Goal: Task Accomplishment & Management: Use online tool/utility

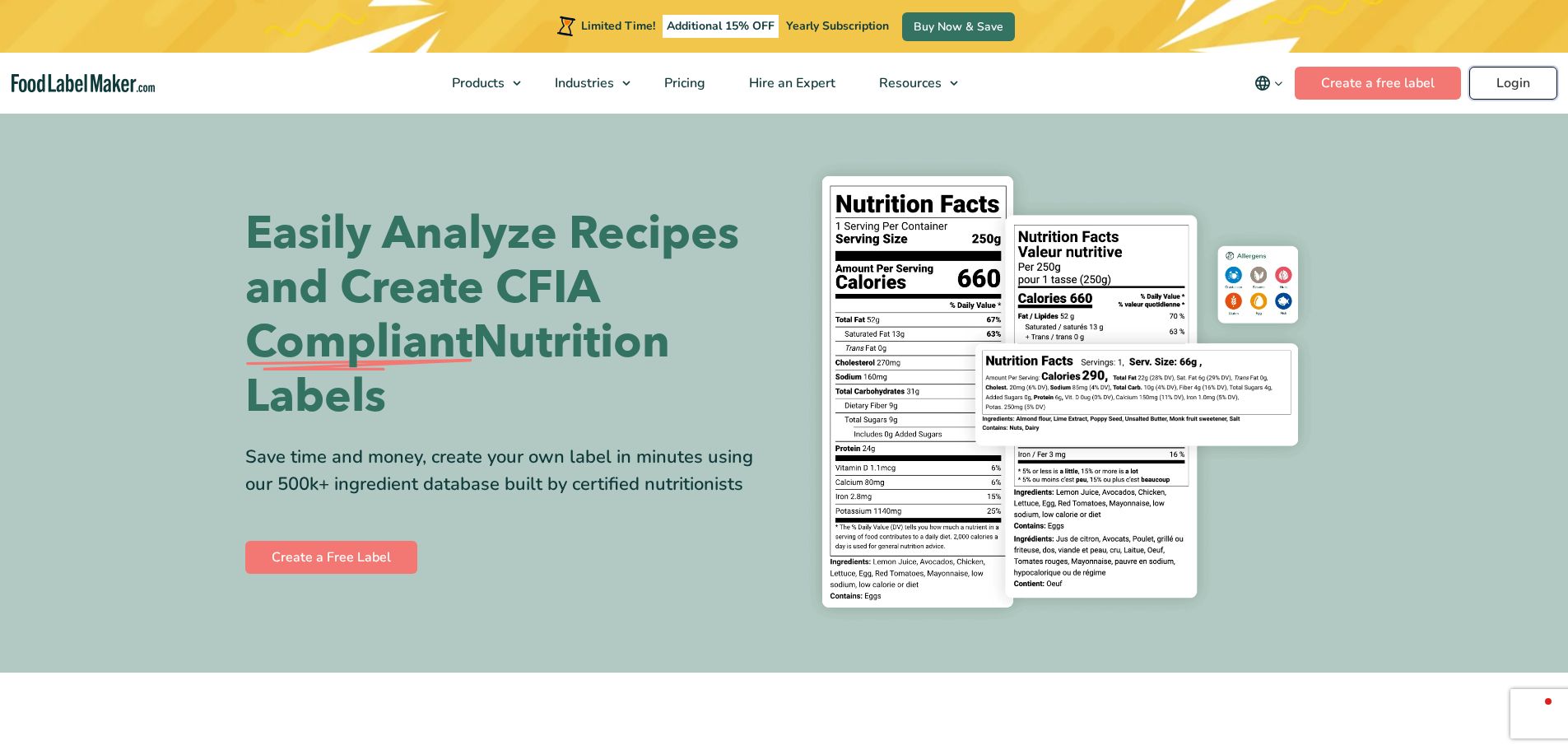
click at [1517, 80] on link "Login" at bounding box center [1513, 83] width 88 height 33
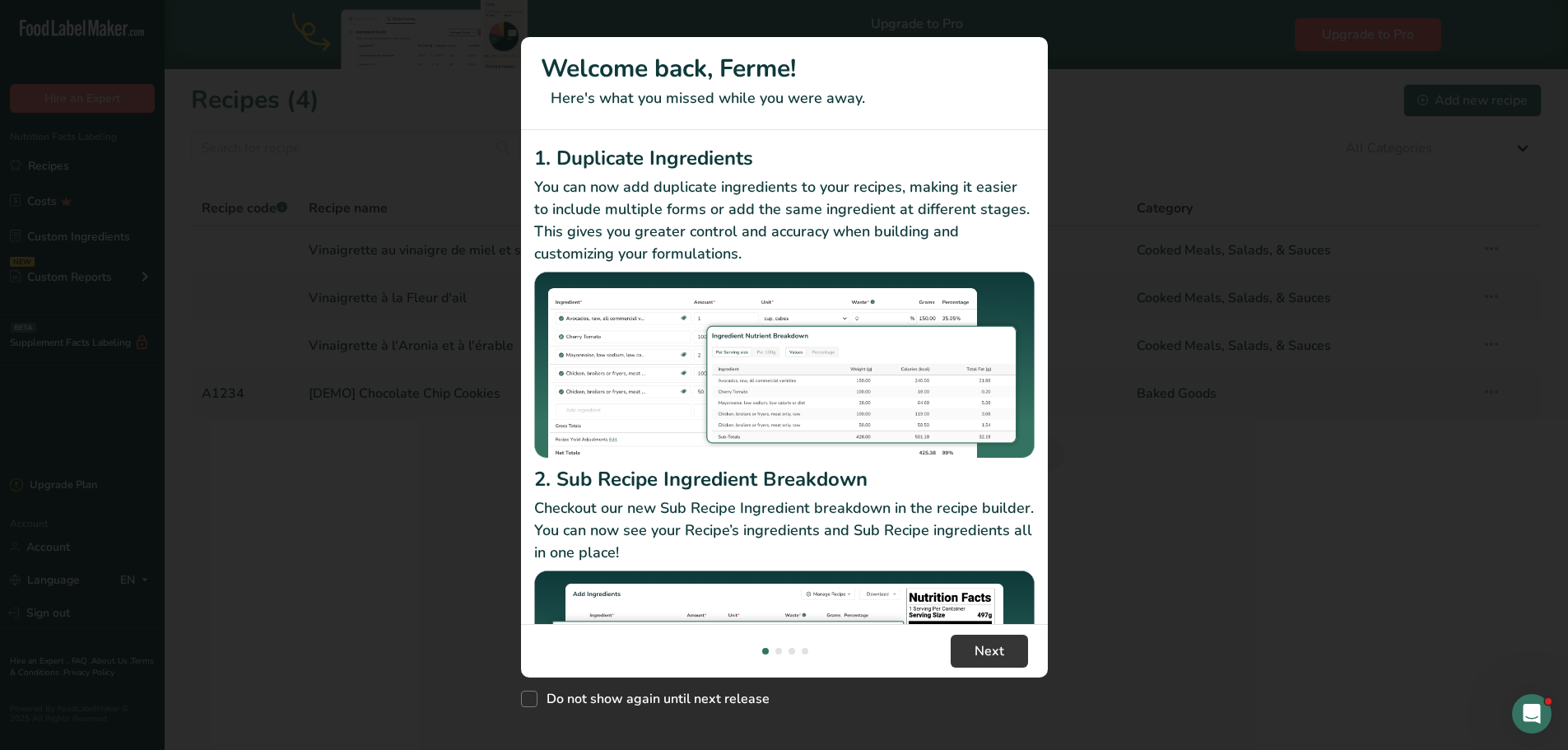
click at [1378, 35] on div "New Features" at bounding box center [784, 375] width 1568 height 750
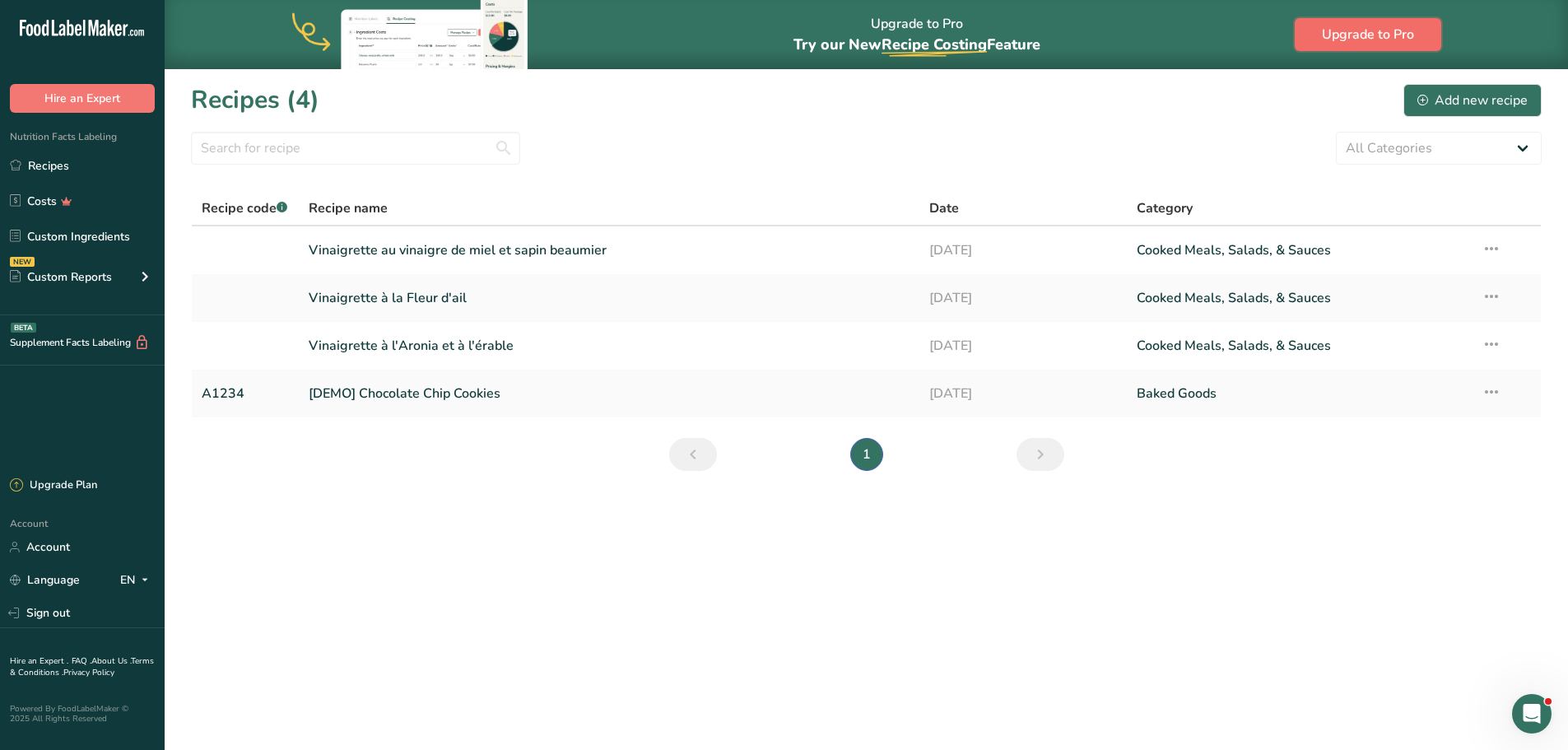
click at [1371, 46] on button "Upgrade to Pro" at bounding box center [1368, 35] width 146 height 33
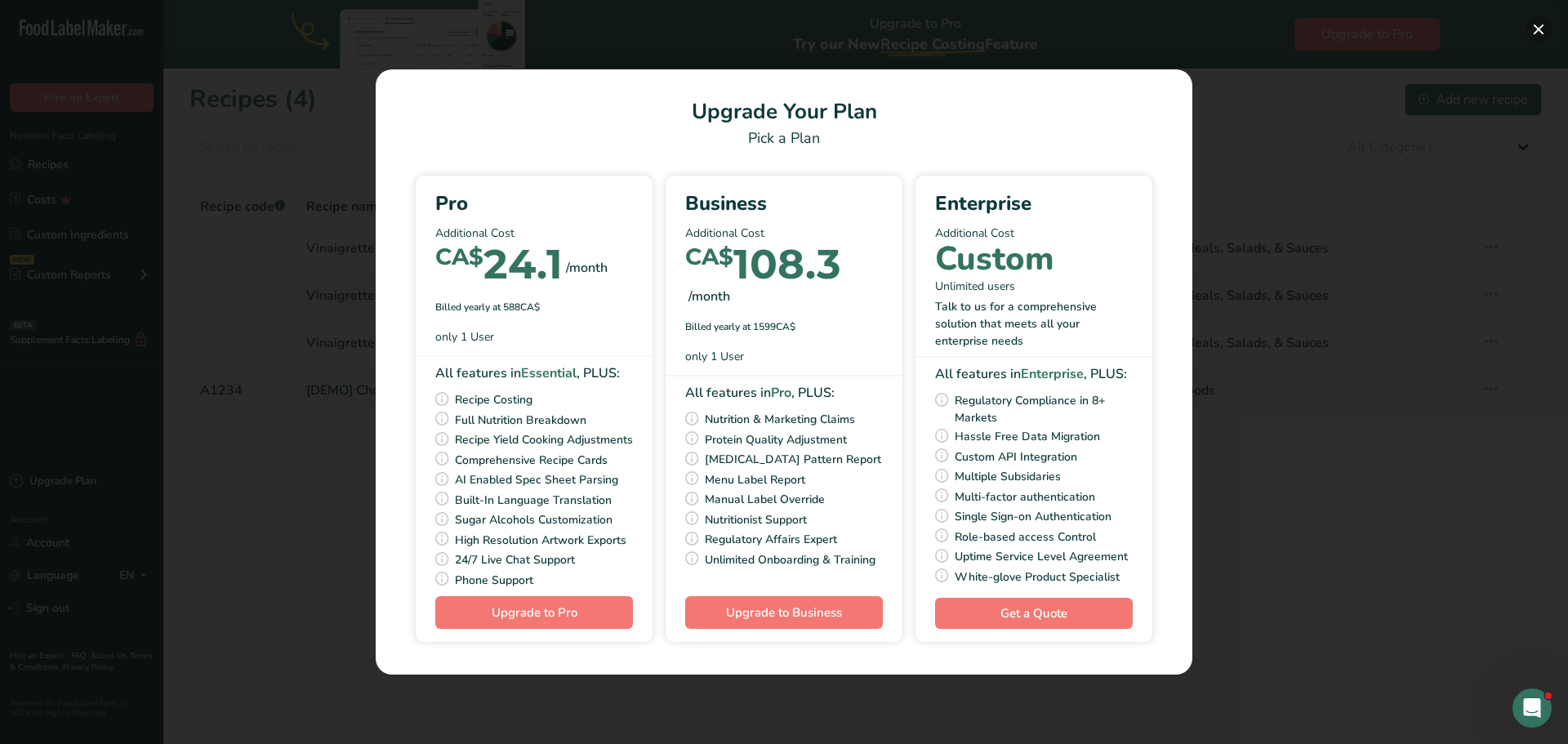
click at [1540, 34] on button "Pick Your Pricing Plan Modal" at bounding box center [1538, 29] width 26 height 26
